Goal: Task Accomplishment & Management: Use online tool/utility

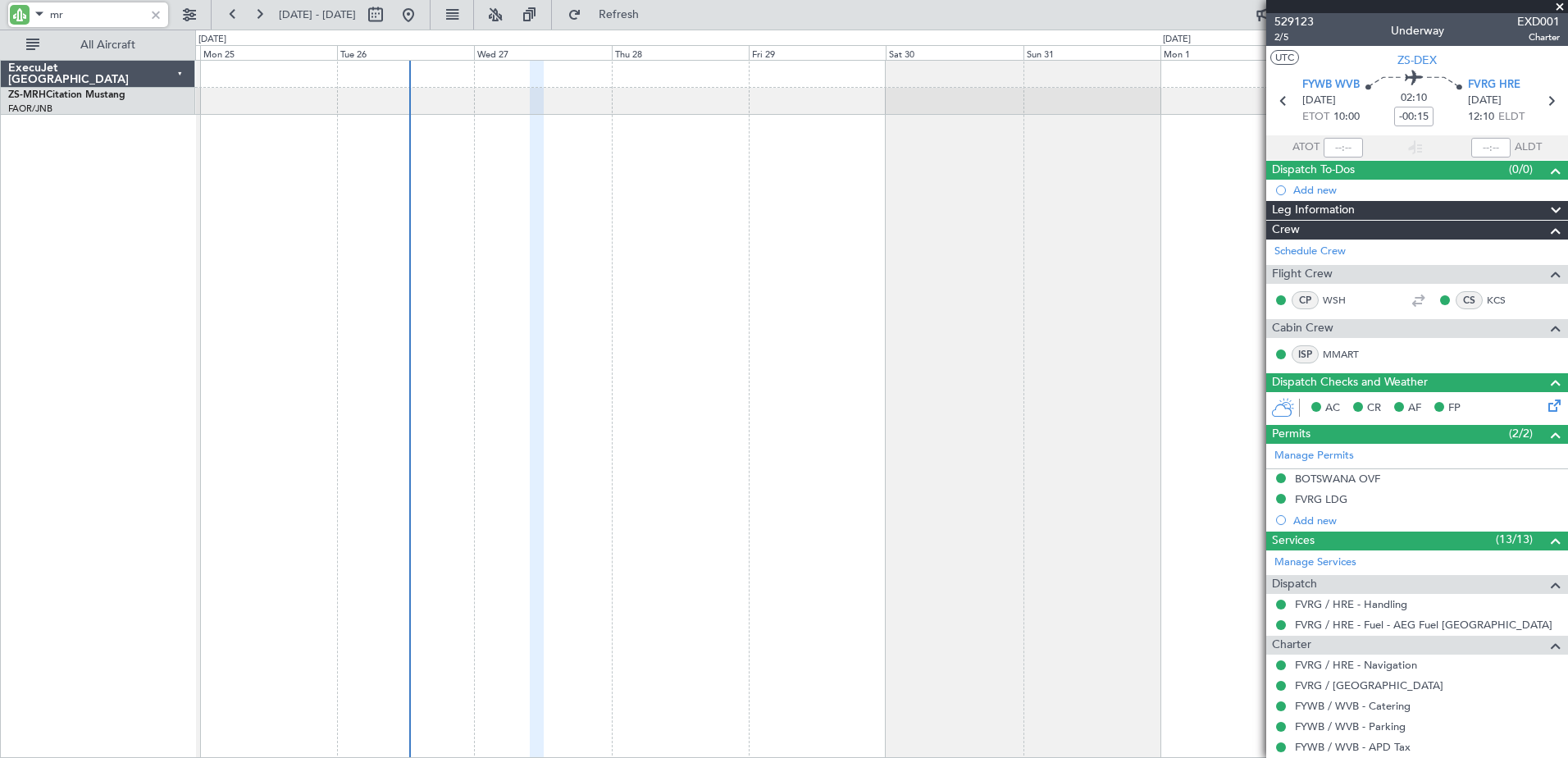
type input "m"
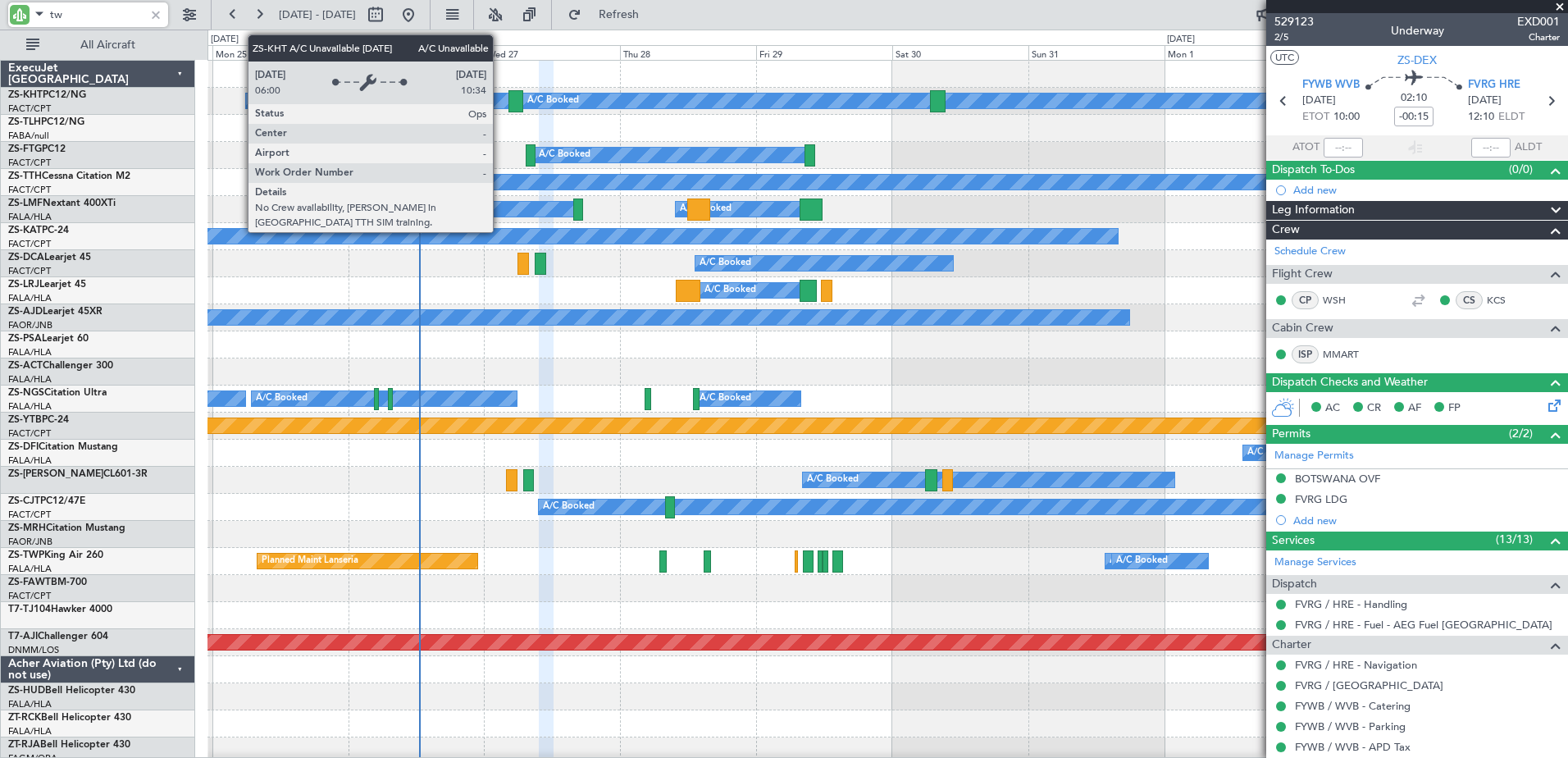
type input "twp"
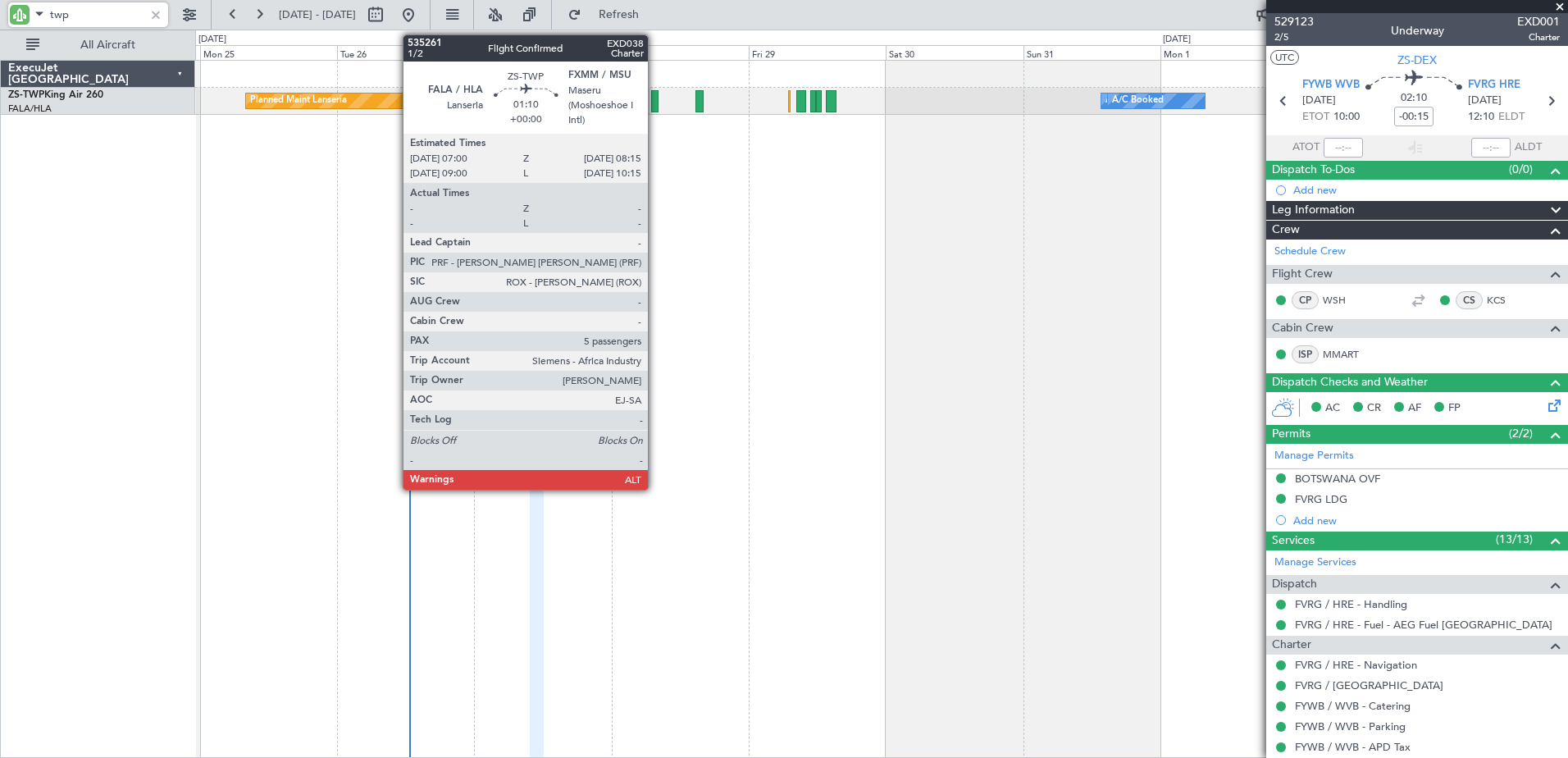
click at [655, 97] on div at bounding box center [654, 101] width 7 height 22
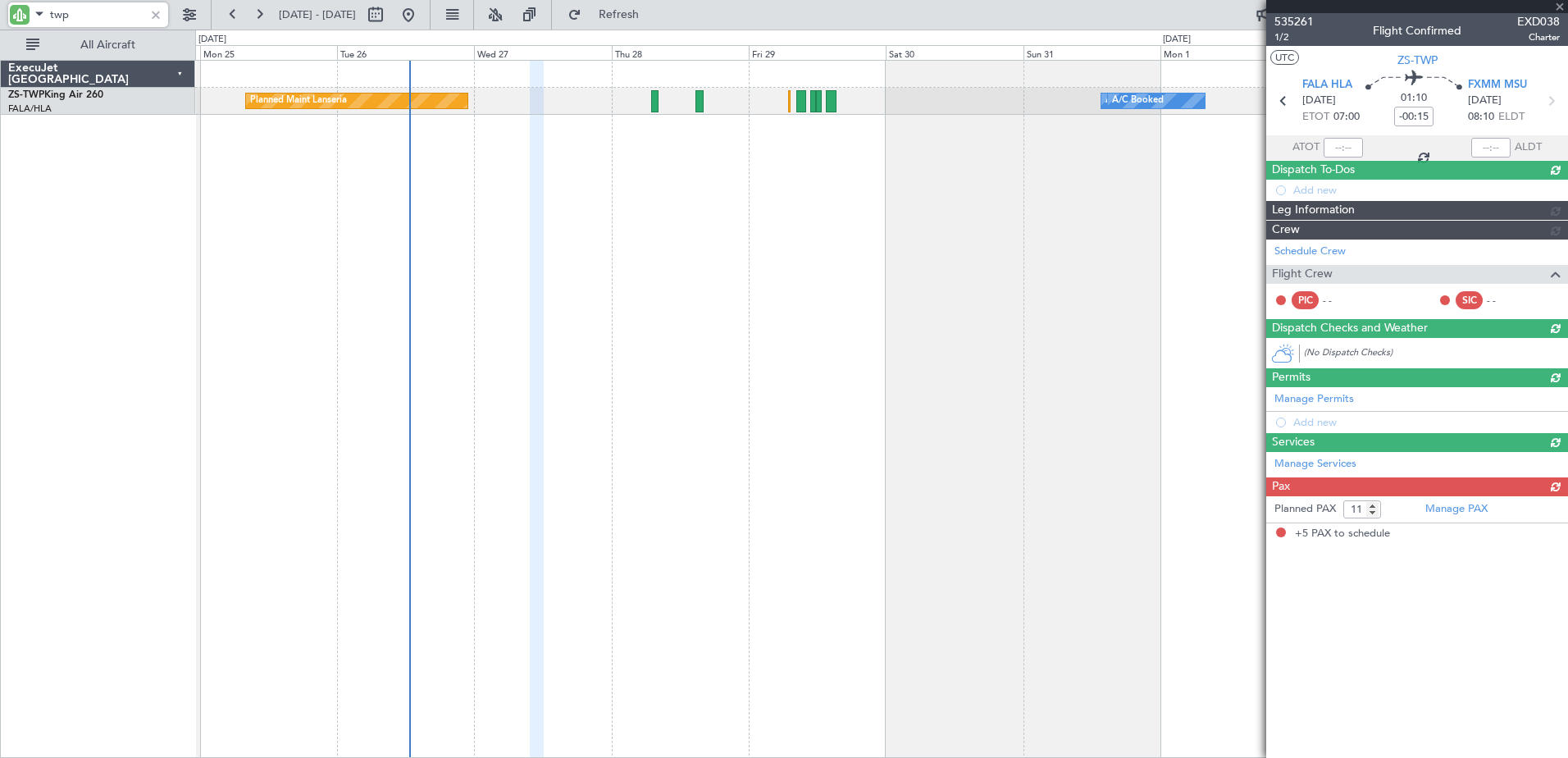
type input "5"
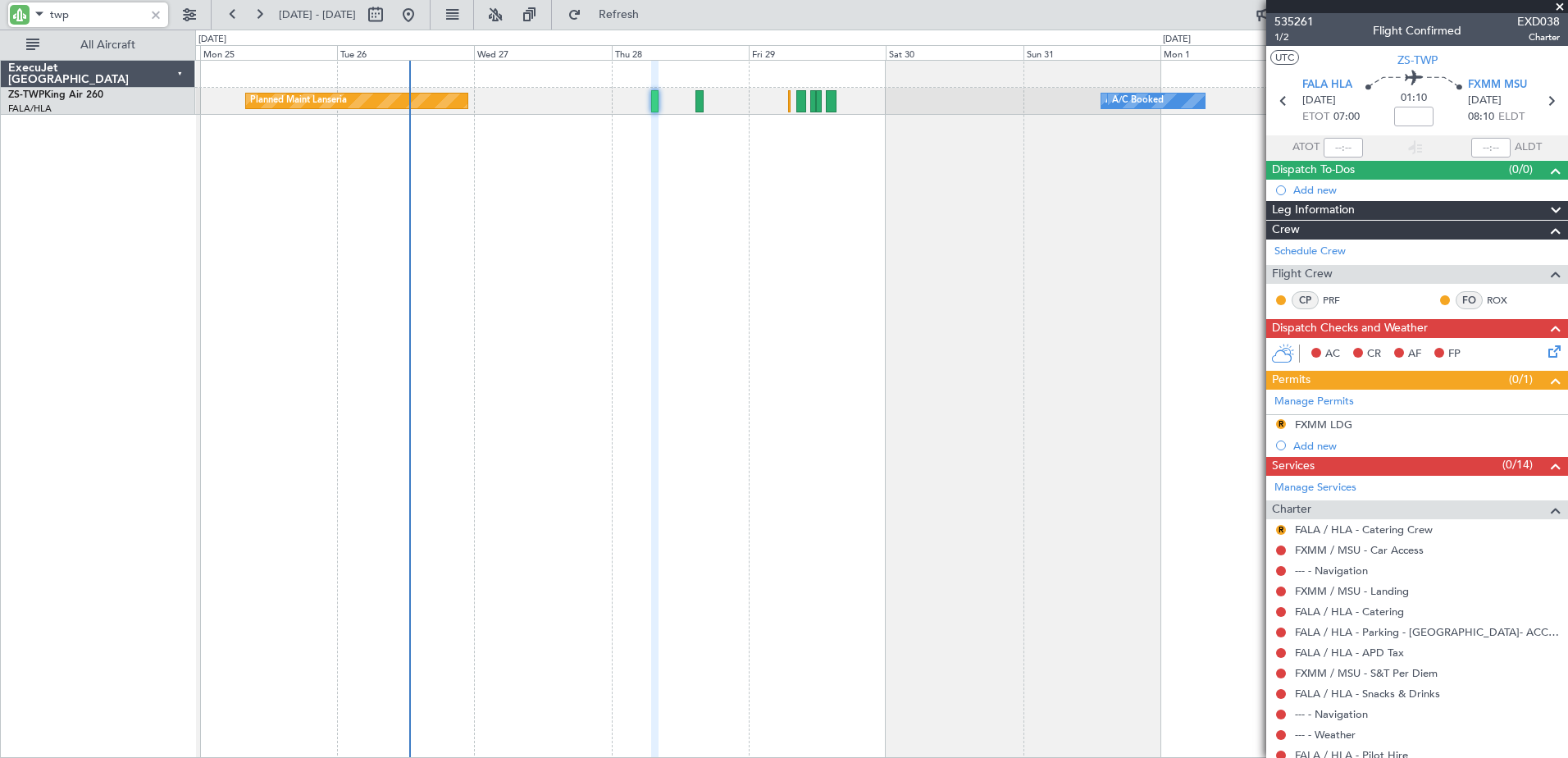
type input "twp"
click at [1349, 425] on div "FXMM LDG" at bounding box center [1323, 424] width 57 height 14
